Goal: Check status: Check status

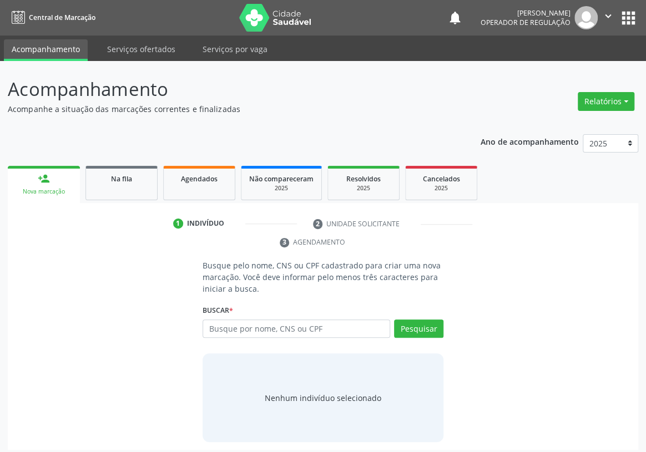
click at [231, 320] on input "text" at bounding box center [297, 329] width 188 height 19
type input "700700506571286750"
drag, startPoint x: 402, startPoint y: 305, endPoint x: 383, endPoint y: 294, distance: 22.4
click at [402, 320] on button "Pesquisar" at bounding box center [418, 329] width 49 height 19
type input "700700506571286750"
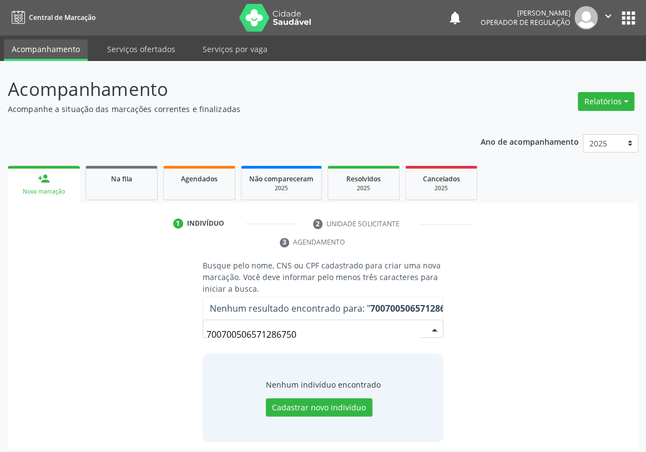
drag, startPoint x: 291, startPoint y: 316, endPoint x: 120, endPoint y: 310, distance: 171.1
click at [125, 311] on div "Busque pelo nome, CNS ou CPF cadastrado para criar uma nova marcação. Você deve…" at bounding box center [323, 351] width 615 height 183
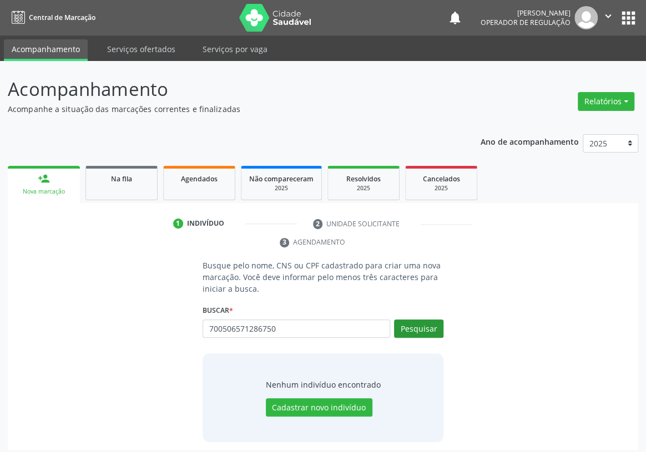
type input "700506571286750"
click at [409, 320] on button "Pesquisar" at bounding box center [418, 329] width 49 height 19
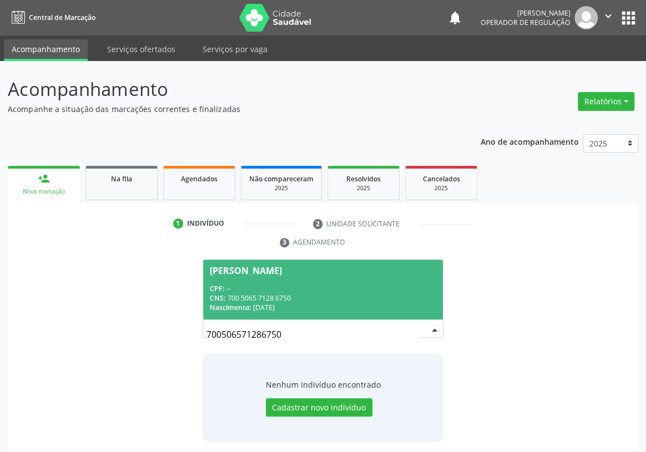
click at [248, 294] on div "CNS: 700 5065 7128 6750" at bounding box center [323, 298] width 227 height 9
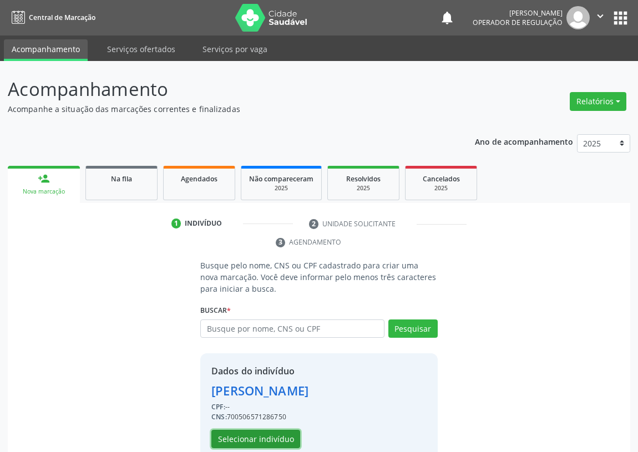
click at [242, 439] on button "Selecionar indivíduo" at bounding box center [256, 439] width 89 height 19
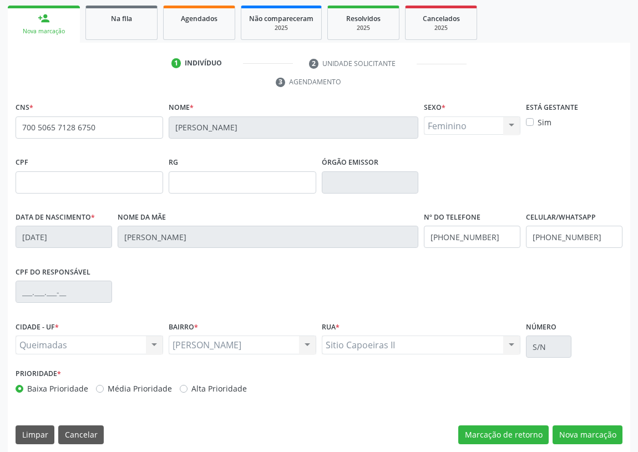
scroll to position [167, 0]
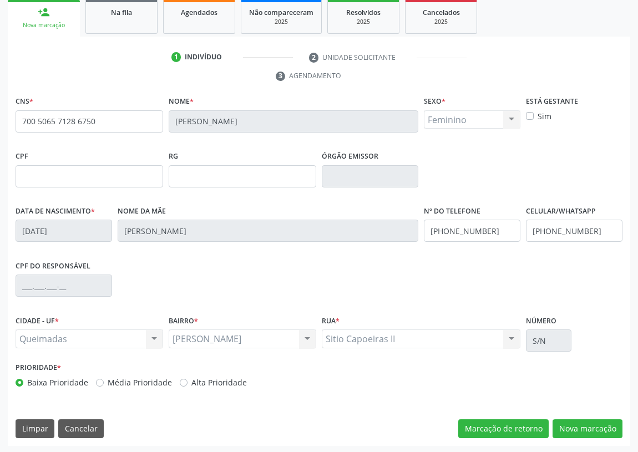
click at [445, 133] on fieldset "Sexo * Feminino Masculino Feminino Nenhum resultado encontrado para: " " Não há…" at bounding box center [472, 114] width 97 height 43
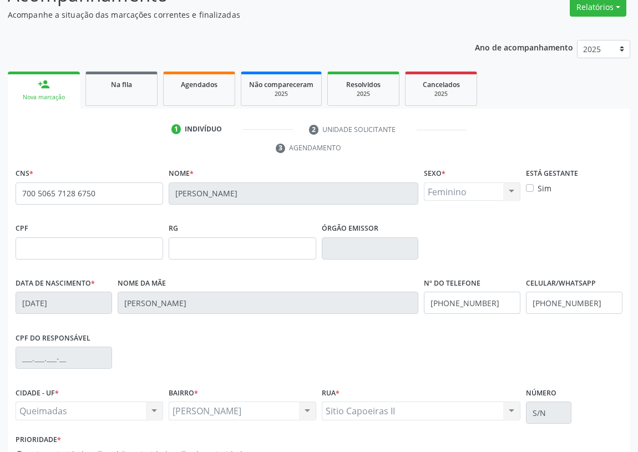
scroll to position [0, 0]
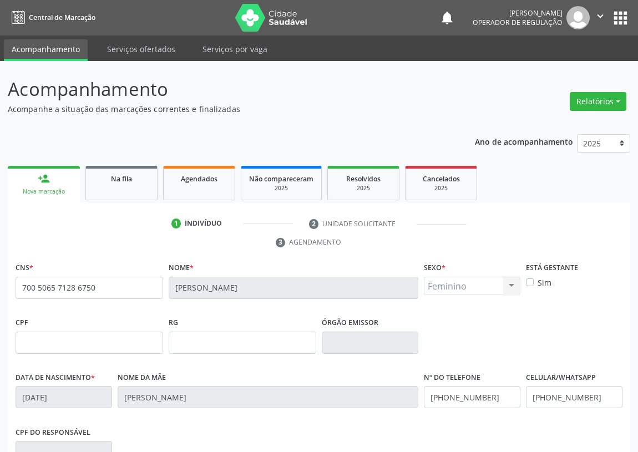
drag, startPoint x: 620, startPoint y: 17, endPoint x: 604, endPoint y: 30, distance: 21.3
click at [620, 17] on button "apps" at bounding box center [620, 17] width 19 height 19
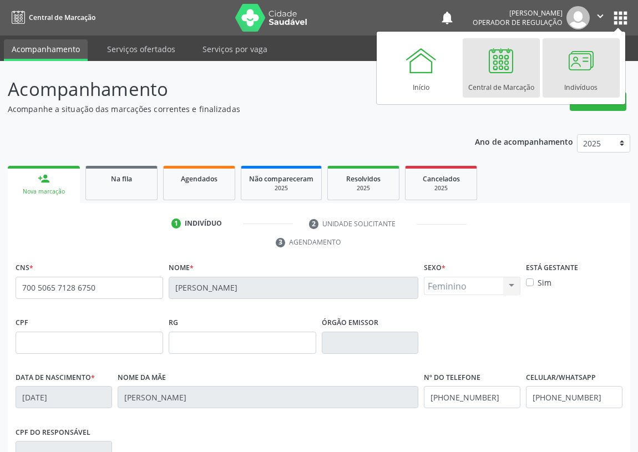
drag, startPoint x: 581, startPoint y: 62, endPoint x: 153, endPoint y: 200, distance: 450.4
click at [580, 61] on div at bounding box center [581, 60] width 33 height 33
